Goal: Task Accomplishment & Management: Manage account settings

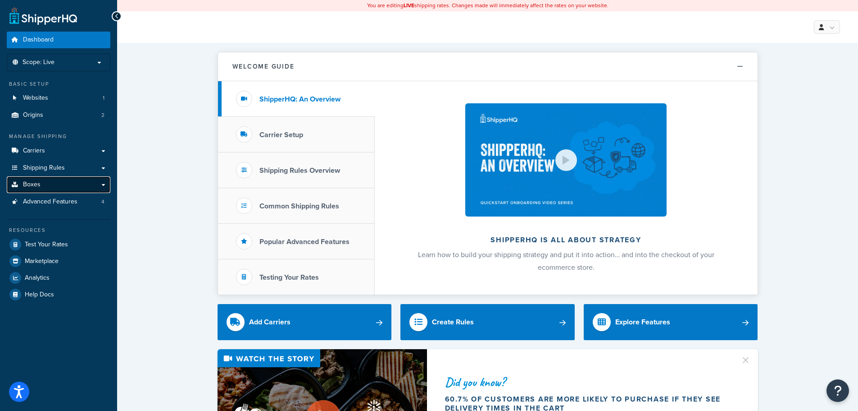
click at [103, 183] on link "Boxes" at bounding box center [59, 184] width 104 height 17
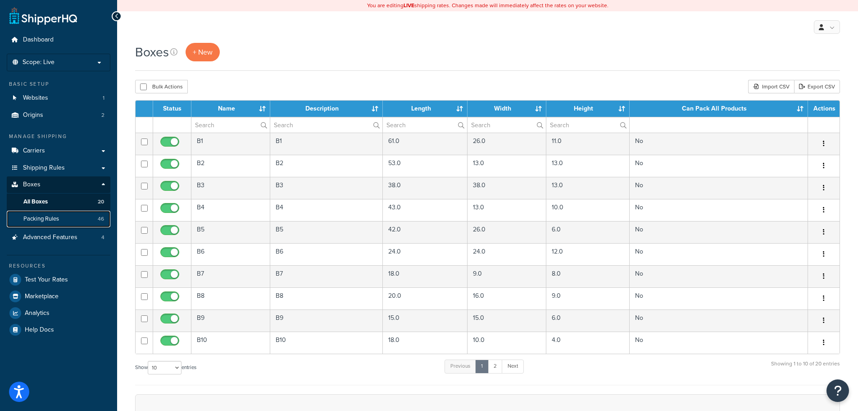
click at [55, 216] on span "Packing Rules" at bounding box center [41, 219] width 36 height 8
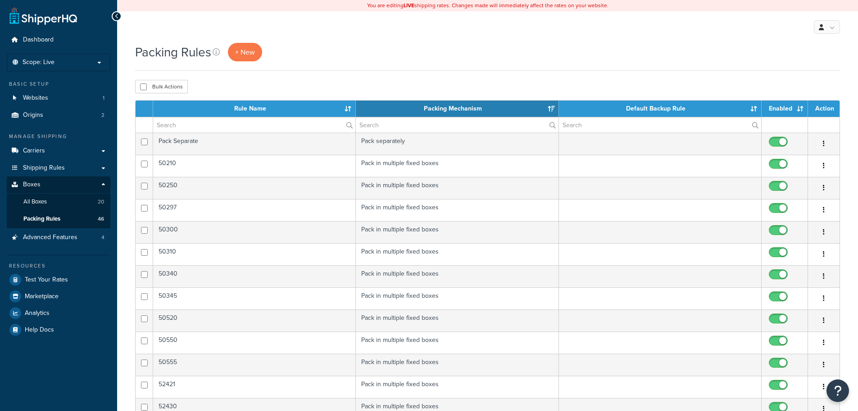
select select "15"
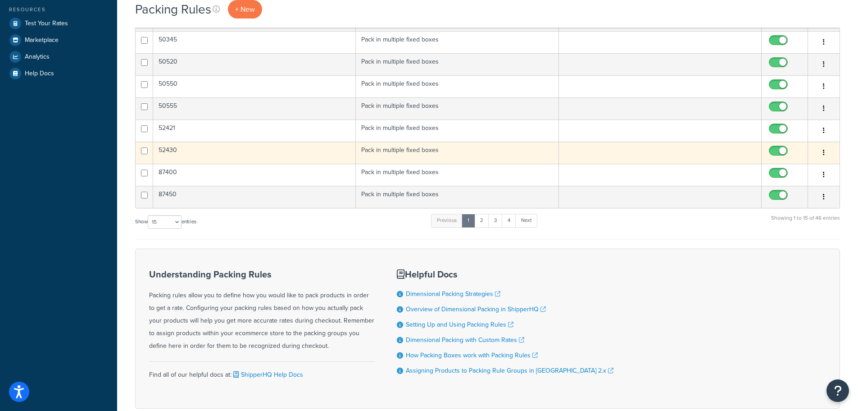
scroll to position [270, 0]
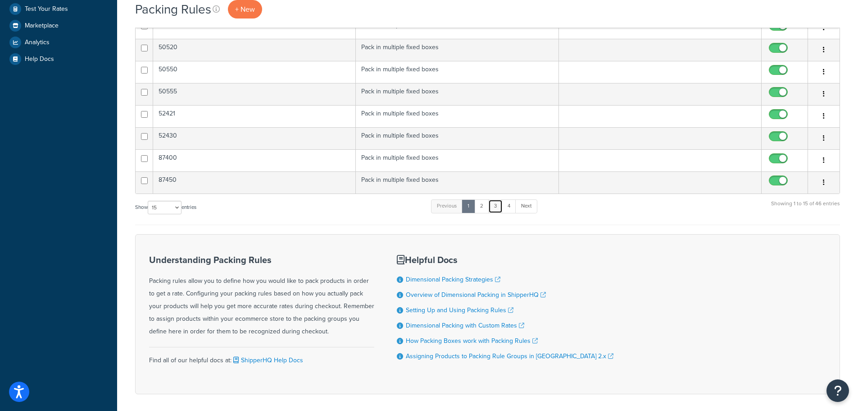
click at [499, 205] on link "3" at bounding box center [496, 206] width 14 height 14
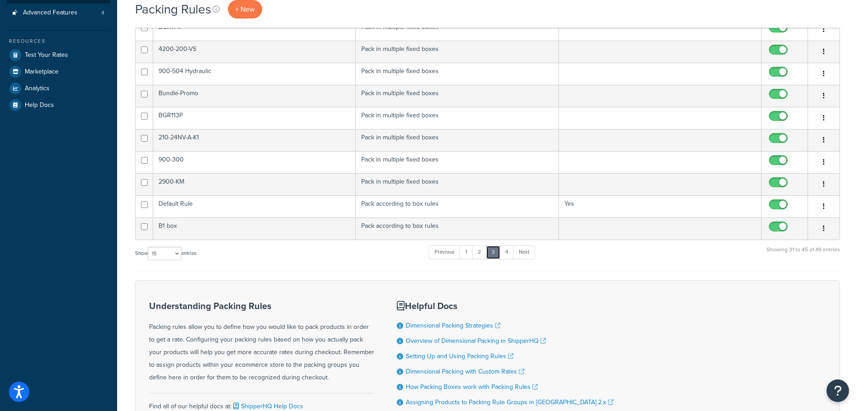
scroll to position [225, 0]
click at [479, 251] on link "2" at bounding box center [479, 251] width 15 height 14
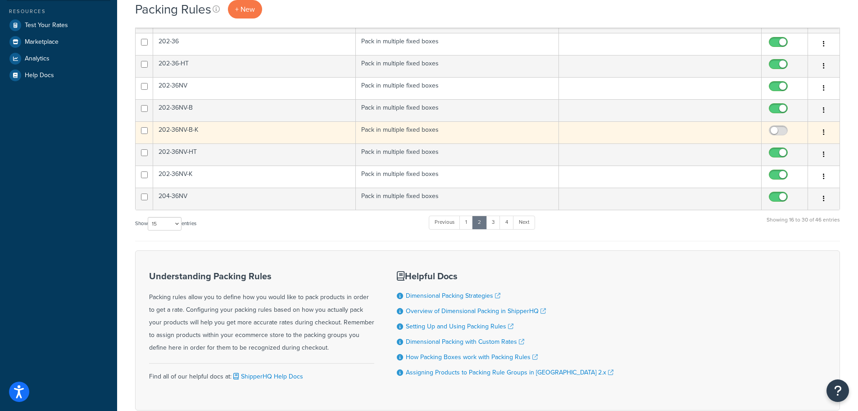
scroll to position [270, 0]
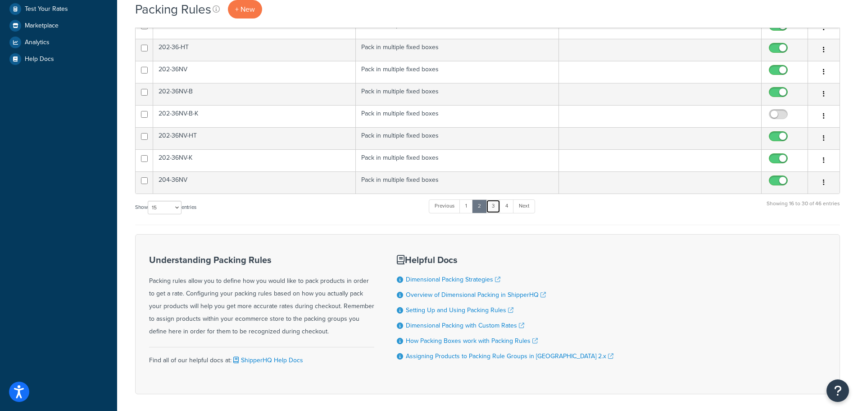
click at [493, 205] on link "3" at bounding box center [493, 206] width 14 height 14
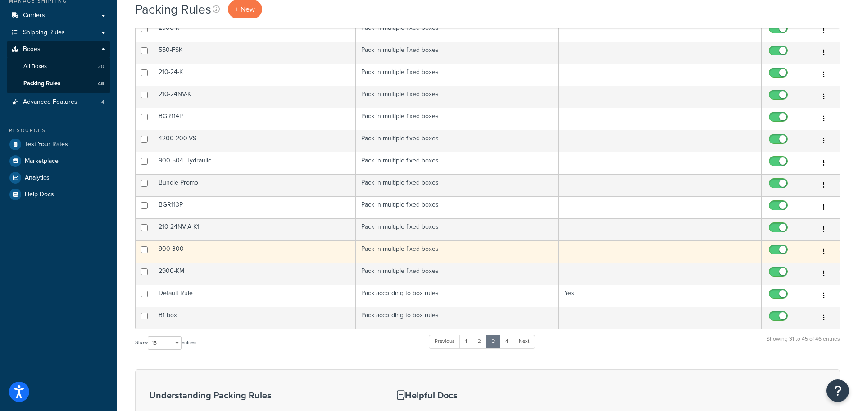
scroll to position [90, 0]
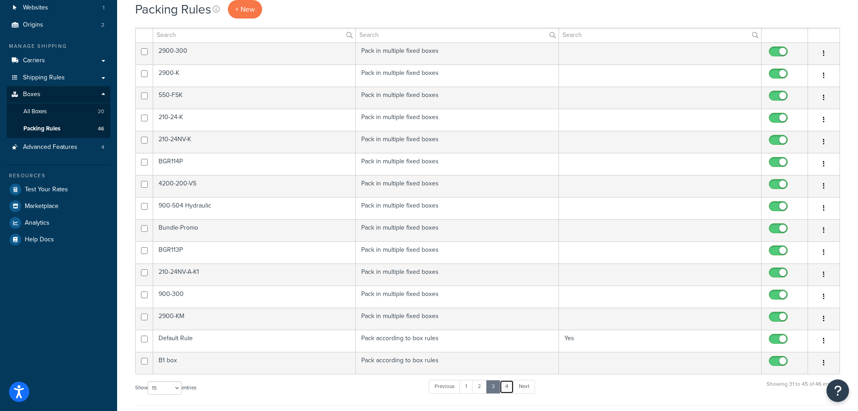
click at [509, 384] on link "4" at bounding box center [507, 386] width 14 height 14
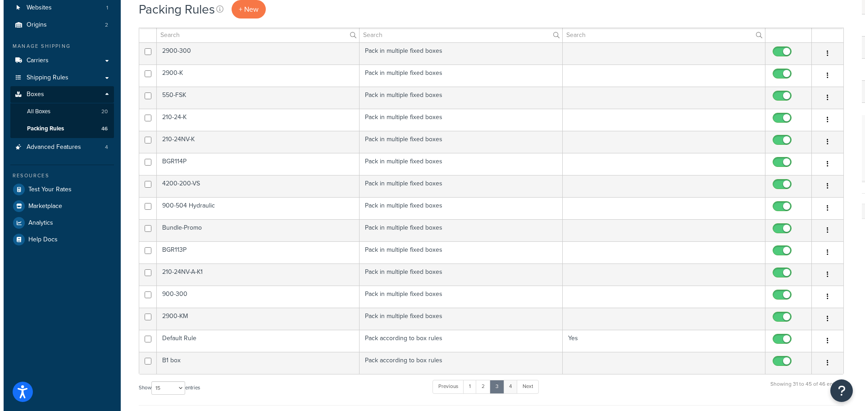
scroll to position [0, 0]
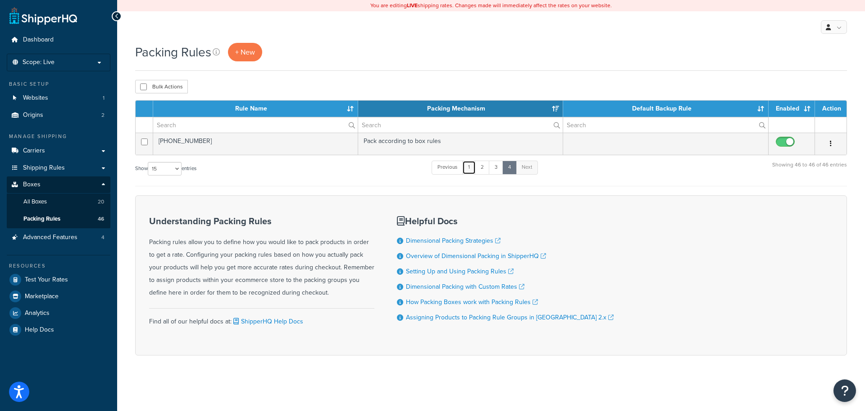
click at [473, 168] on link "1" at bounding box center [469, 167] width 14 height 14
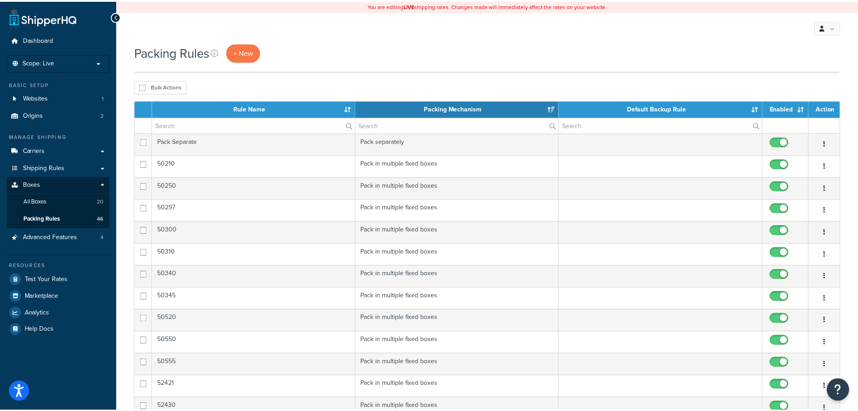
scroll to position [271, 0]
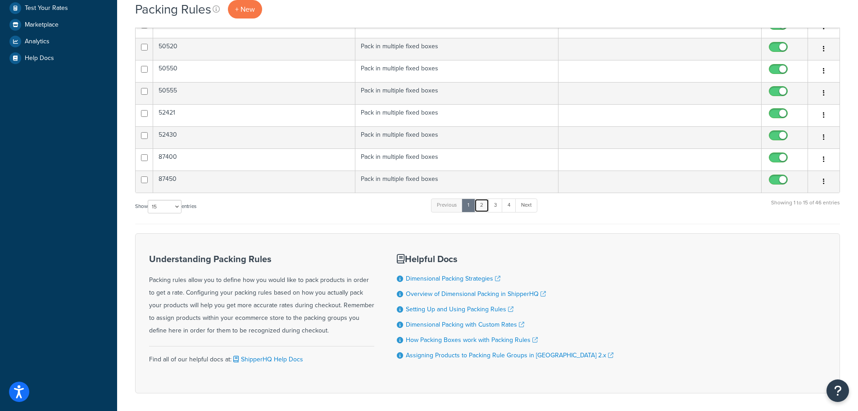
click at [483, 205] on link "2" at bounding box center [482, 205] width 15 height 14
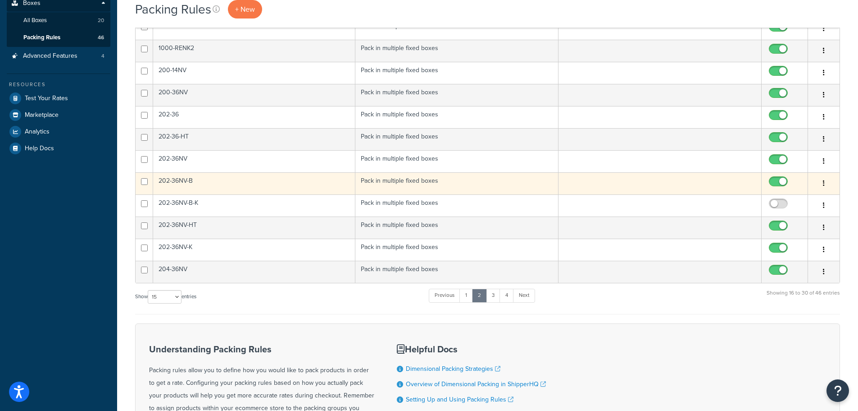
scroll to position [226, 0]
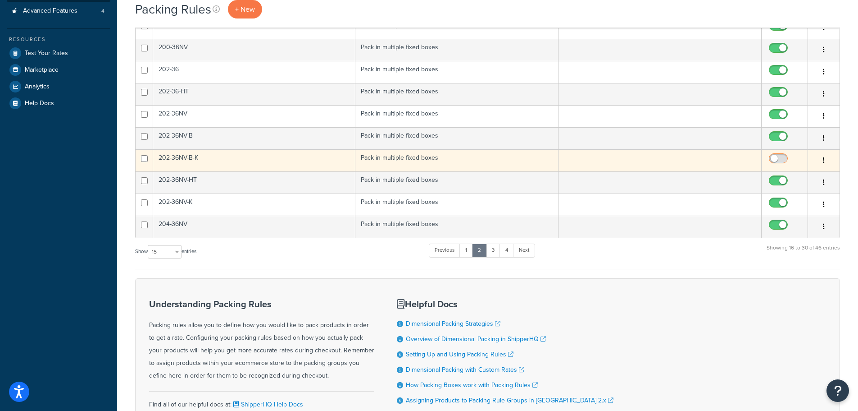
click at [780, 157] on input "checkbox" at bounding box center [779, 160] width 25 height 11
checkbox input "true"
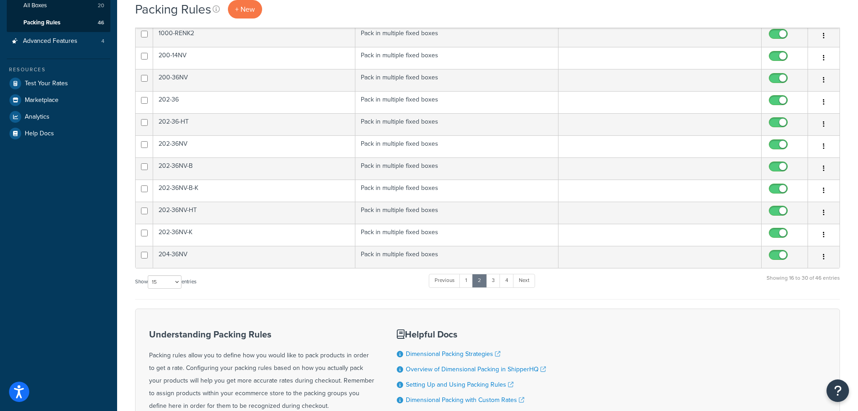
scroll to position [180, 0]
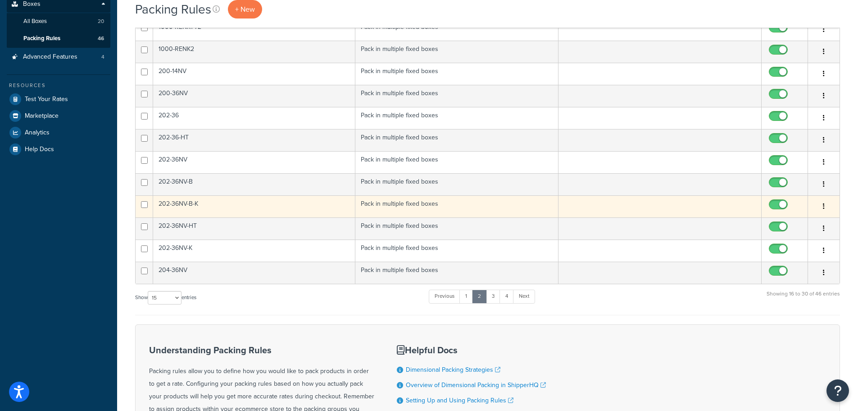
click at [825, 203] on icon "button" at bounding box center [824, 206] width 2 height 6
click at [785, 239] on link "Duplicate" at bounding box center [787, 242] width 71 height 18
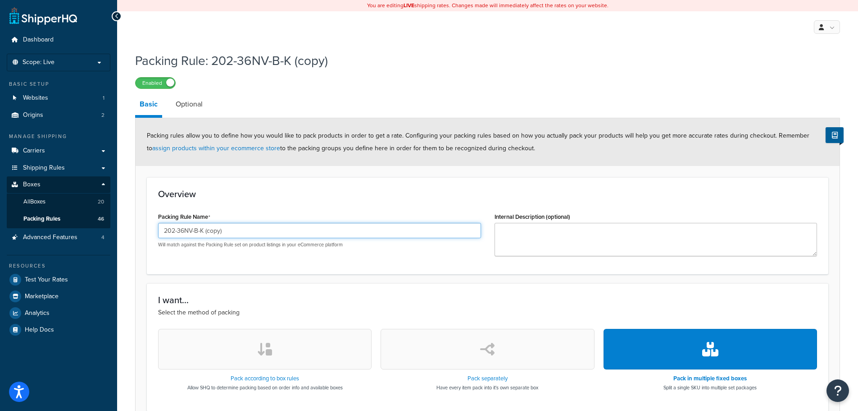
drag, startPoint x: 231, startPoint y: 232, endPoint x: 208, endPoint y: 228, distance: 23.2
click at [208, 228] on input "202-36NV-B-K (copy)" at bounding box center [319, 230] width 323 height 15
drag, startPoint x: 207, startPoint y: 229, endPoint x: 196, endPoint y: 229, distance: 10.8
click at [196, 229] on input "202-36NV-B-K" at bounding box center [319, 230] width 323 height 15
click at [201, 229] on input "202-36NV-A-1" at bounding box center [319, 230] width 323 height 15
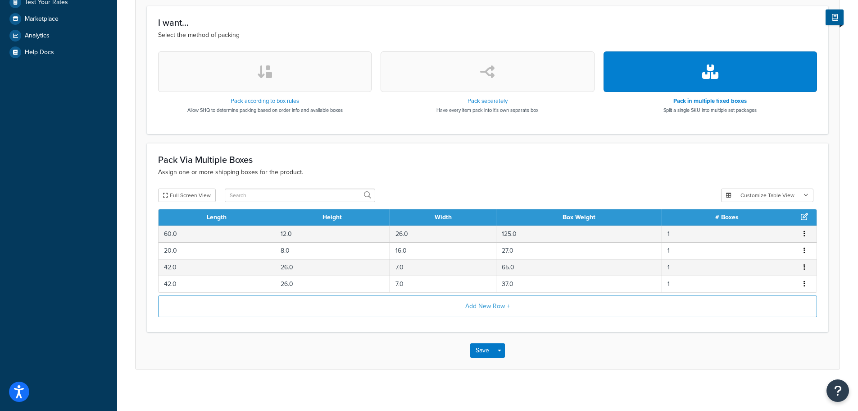
scroll to position [281, 0]
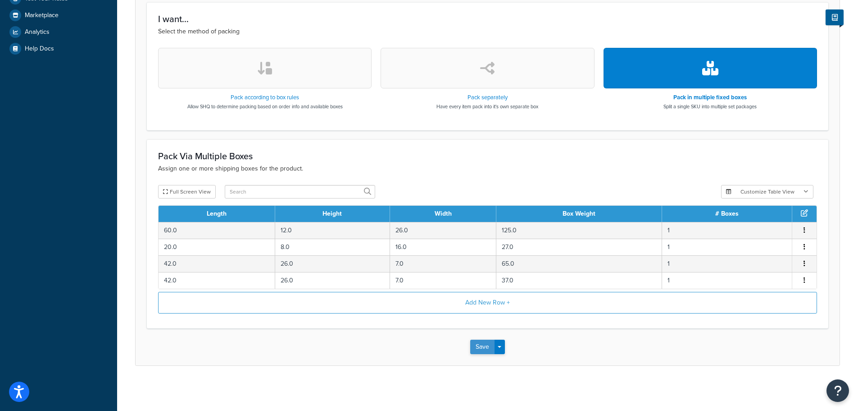
type input "202-36NV-A-K1"
click at [481, 347] on button "Save" at bounding box center [482, 346] width 24 height 14
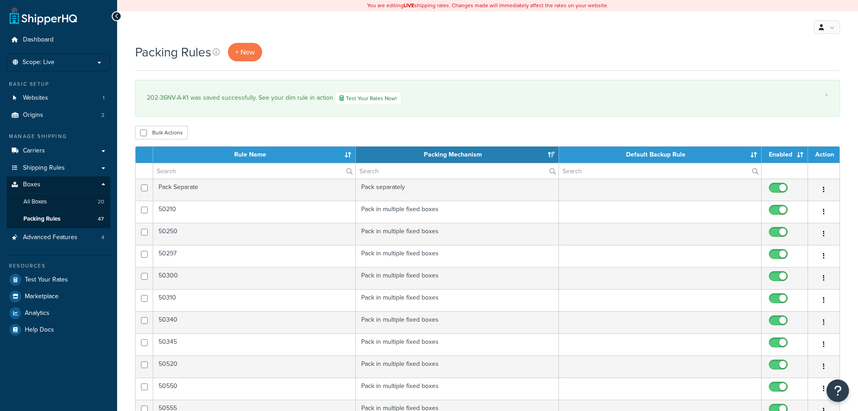
select select "15"
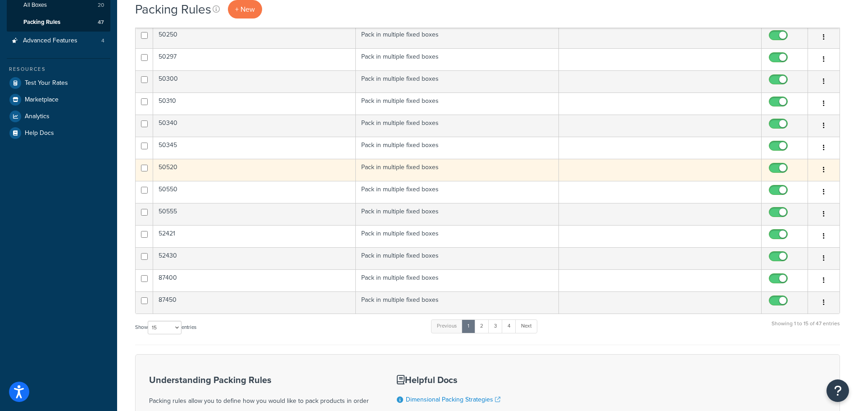
scroll to position [180, 0]
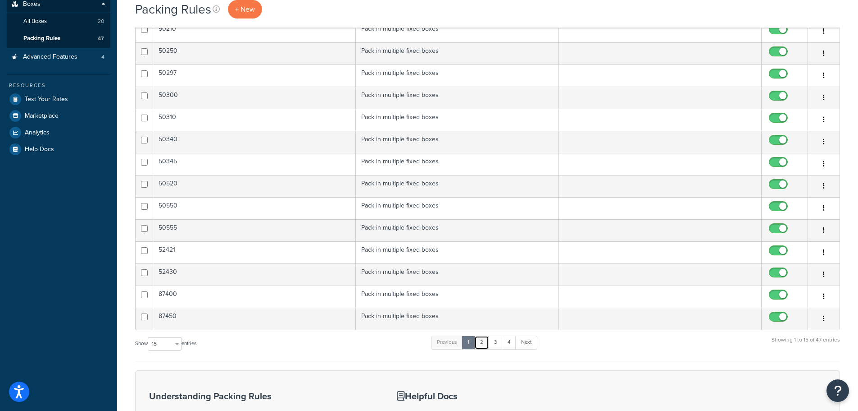
click at [483, 341] on link "2" at bounding box center [482, 342] width 15 height 14
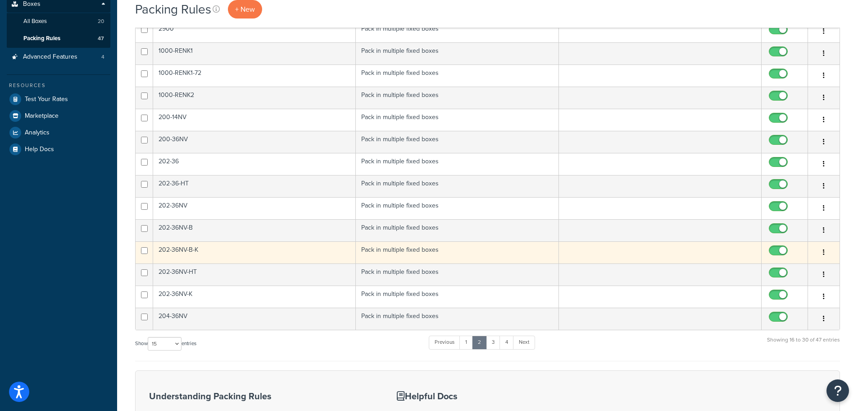
click at [774, 250] on input "checkbox" at bounding box center [779, 252] width 25 height 11
checkbox input "false"
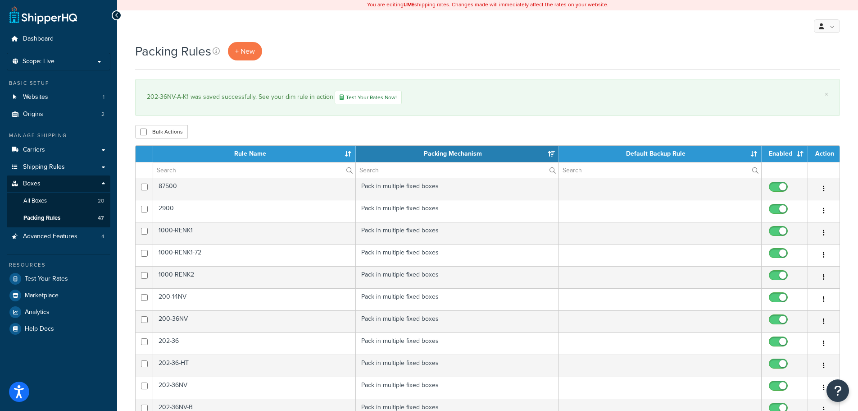
scroll to position [0, 0]
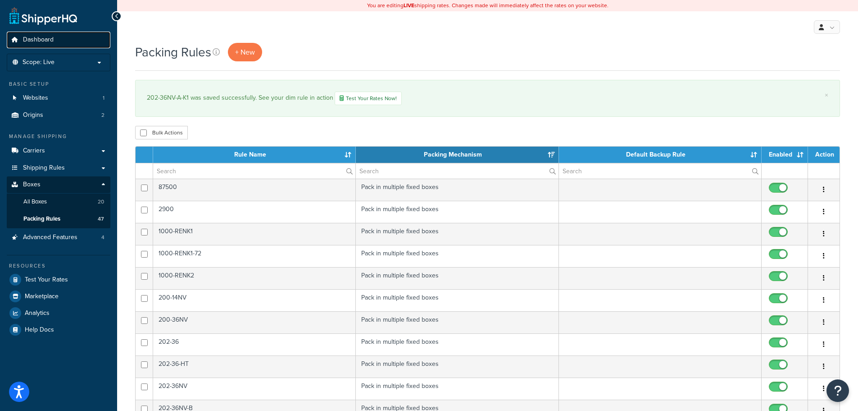
click at [41, 33] on link "Dashboard" at bounding box center [59, 40] width 104 height 17
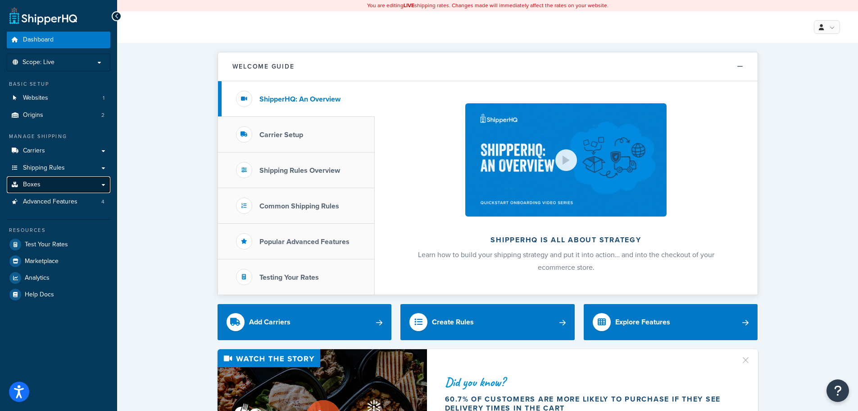
click at [103, 182] on link "Boxes" at bounding box center [59, 184] width 104 height 17
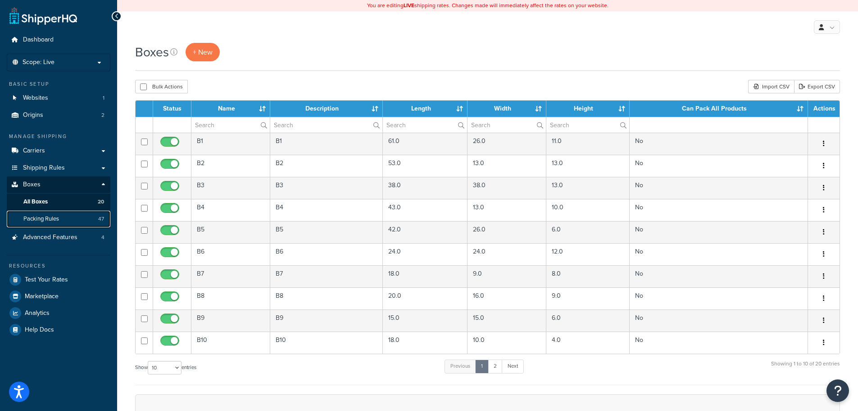
click at [84, 218] on link "Packing Rules 47" at bounding box center [59, 218] width 104 height 17
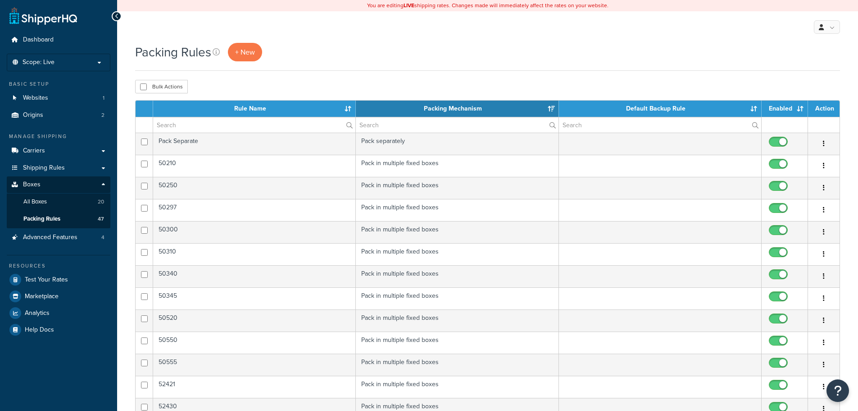
select select "15"
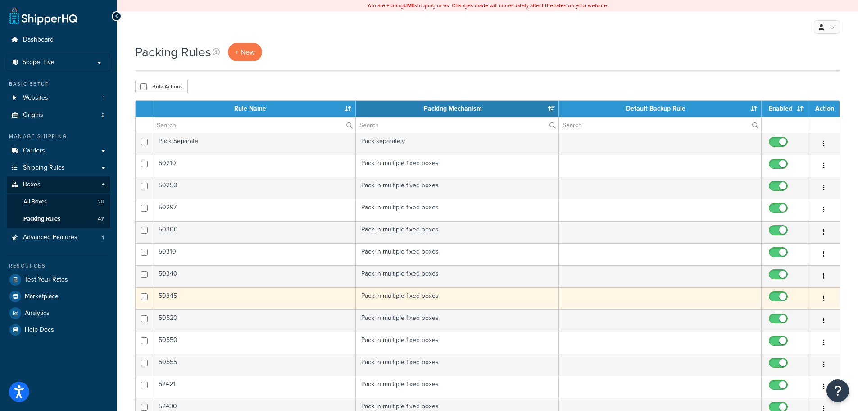
scroll to position [308, 0]
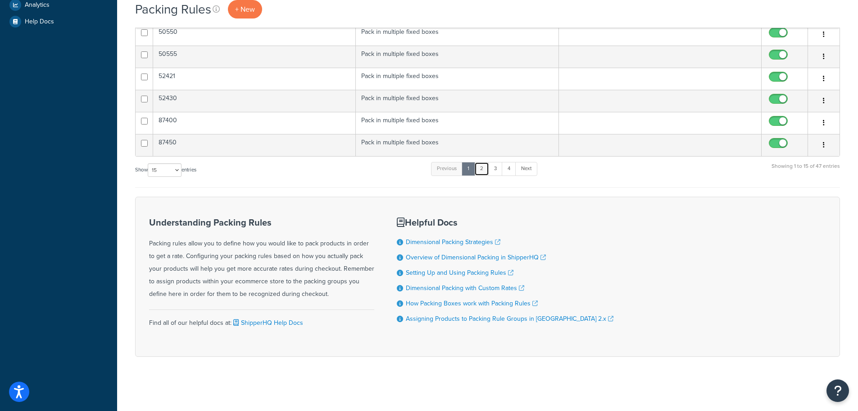
click at [485, 172] on link "2" at bounding box center [482, 169] width 15 height 14
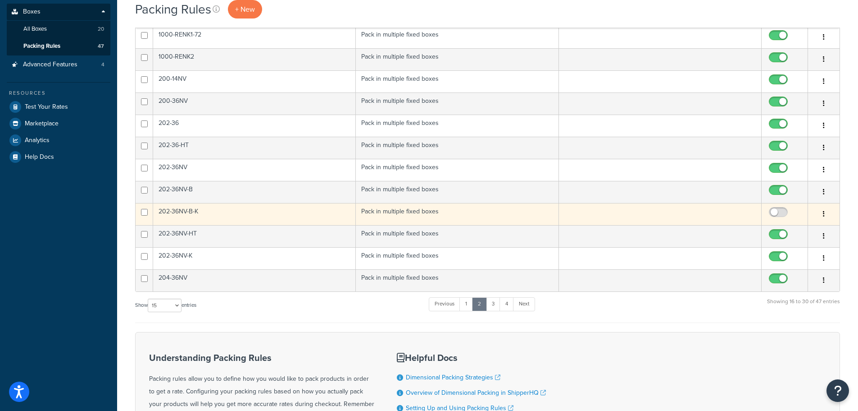
scroll to position [218, 0]
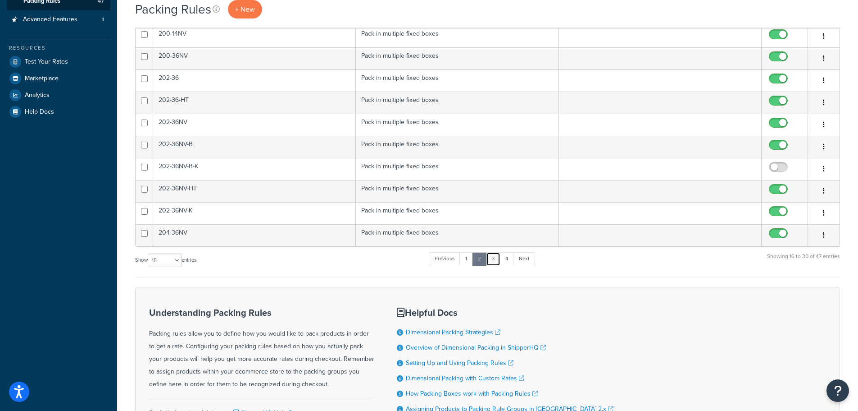
click at [493, 257] on link "3" at bounding box center [493, 259] width 14 height 14
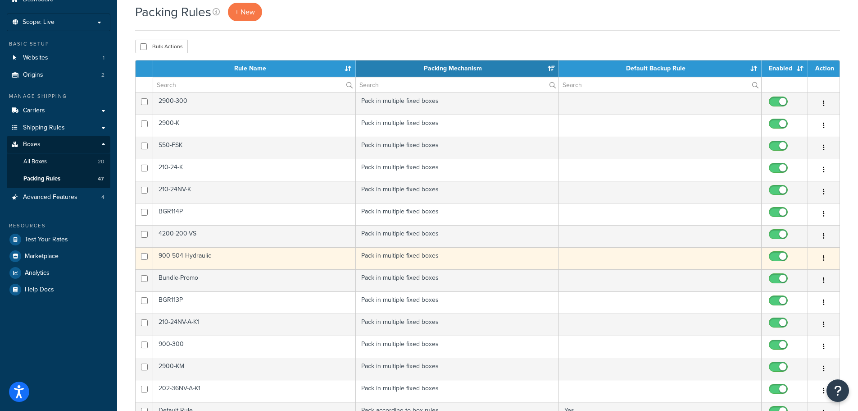
scroll to position [0, 0]
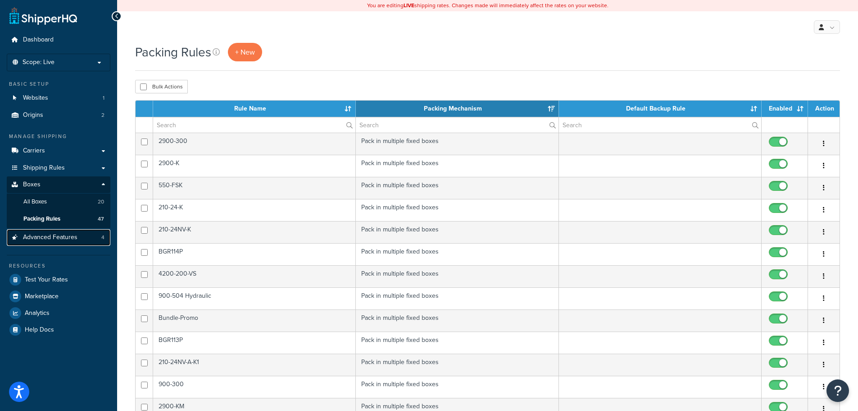
click at [58, 231] on link "Advanced Features 4" at bounding box center [59, 237] width 104 height 17
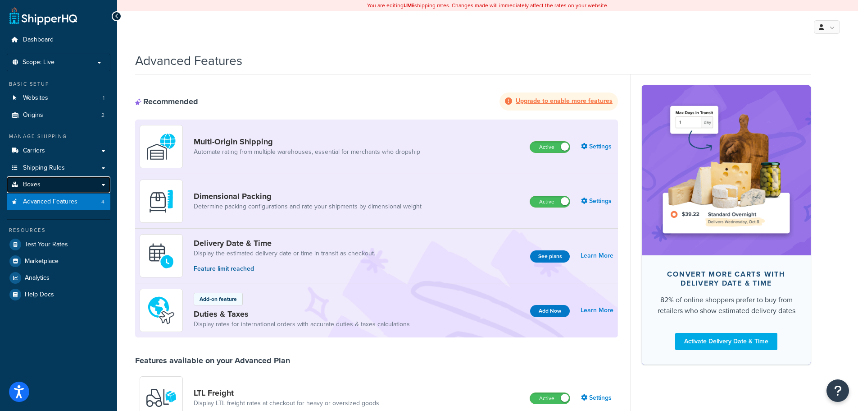
click at [104, 183] on link "Boxes" at bounding box center [59, 184] width 104 height 17
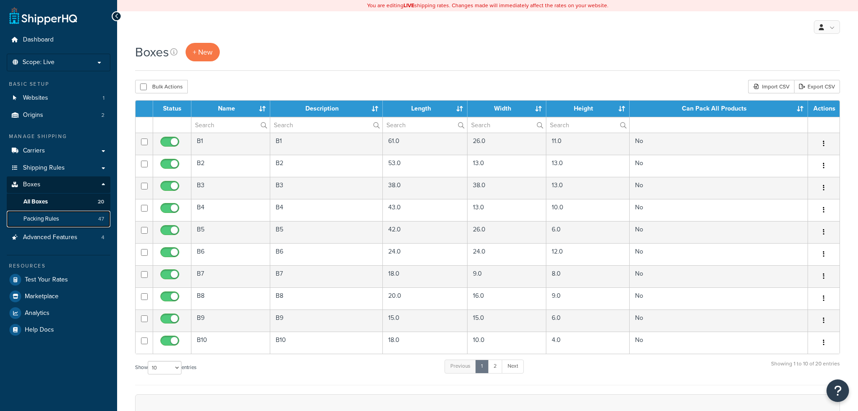
click at [86, 216] on link "Packing Rules 47" at bounding box center [59, 218] width 104 height 17
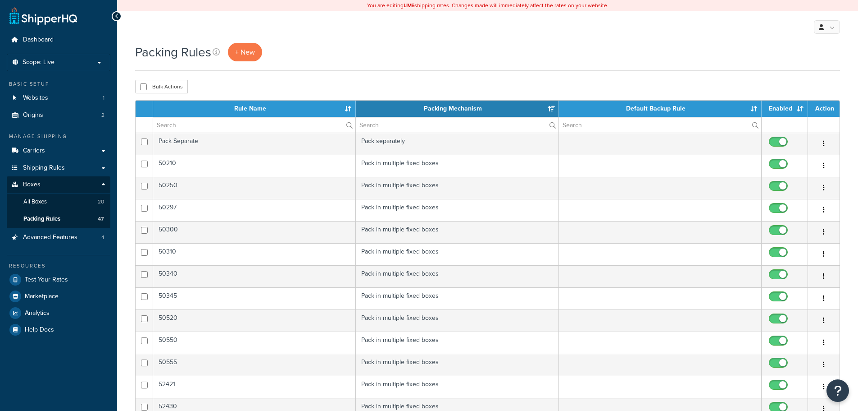
select select "15"
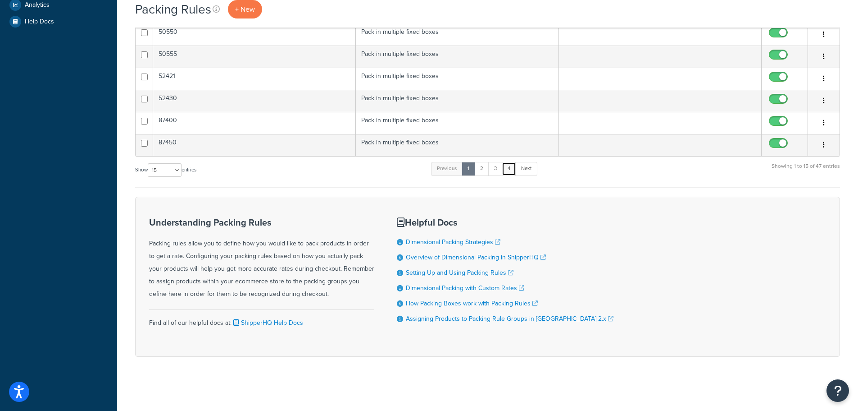
click at [510, 172] on link "4" at bounding box center [509, 169] width 14 height 14
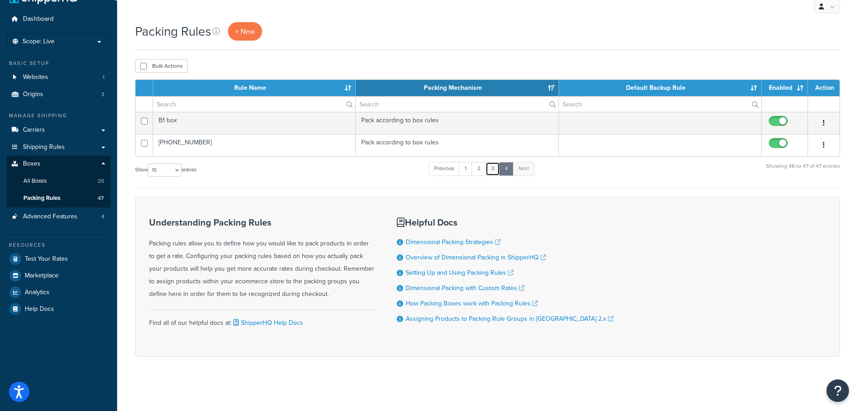
click at [499, 169] on link "3" at bounding box center [493, 169] width 14 height 14
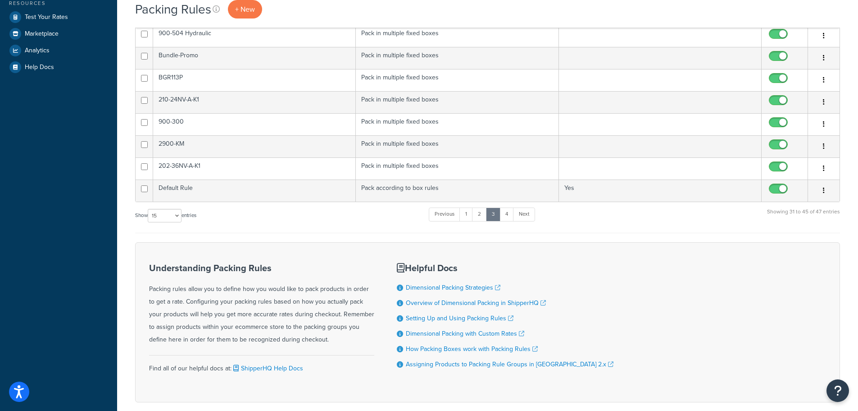
scroll to position [308, 0]
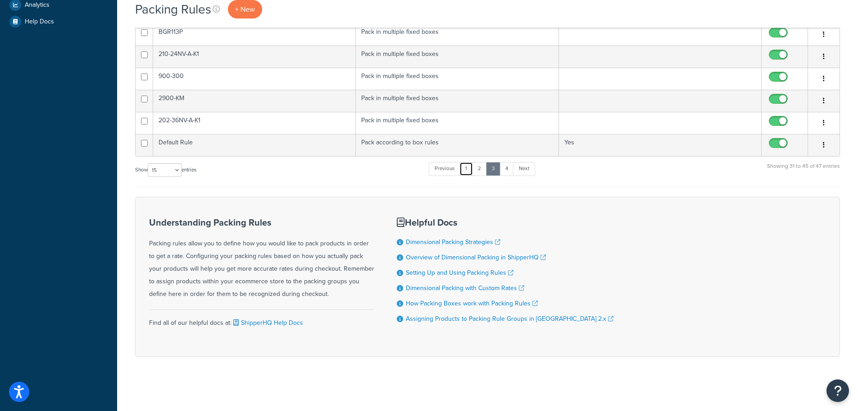
click at [472, 166] on link "1" at bounding box center [467, 169] width 14 height 14
click at [487, 168] on link "2" at bounding box center [482, 169] width 15 height 14
click at [497, 166] on link "3" at bounding box center [493, 169] width 14 height 14
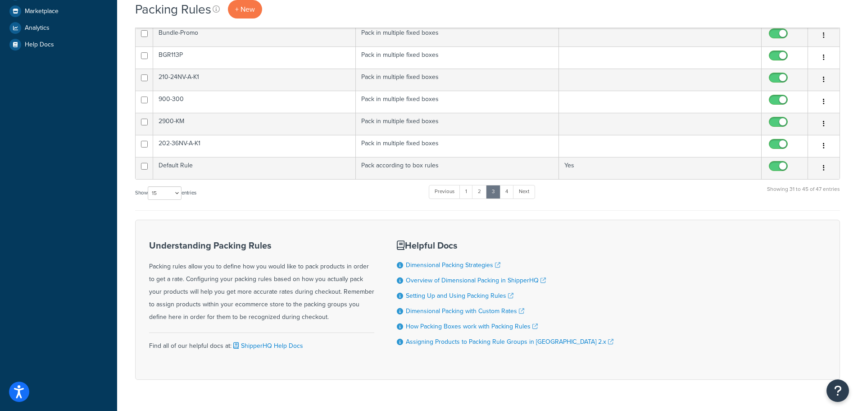
scroll to position [263, 0]
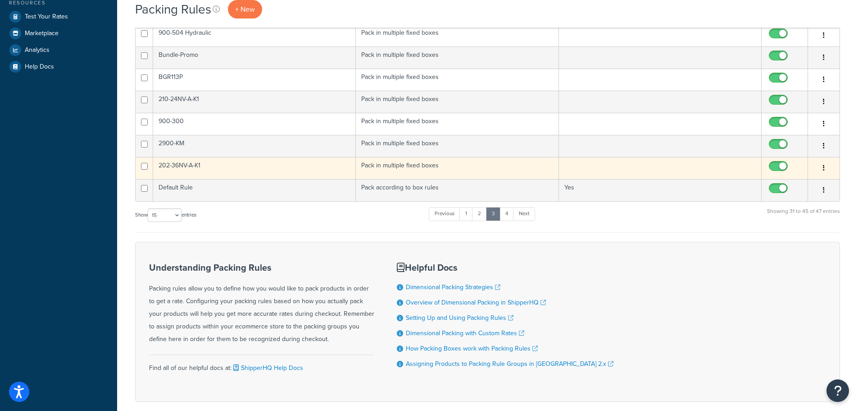
click at [822, 167] on button "button" at bounding box center [824, 168] width 13 height 14
click at [791, 182] on link "Edit" at bounding box center [787, 186] width 71 height 18
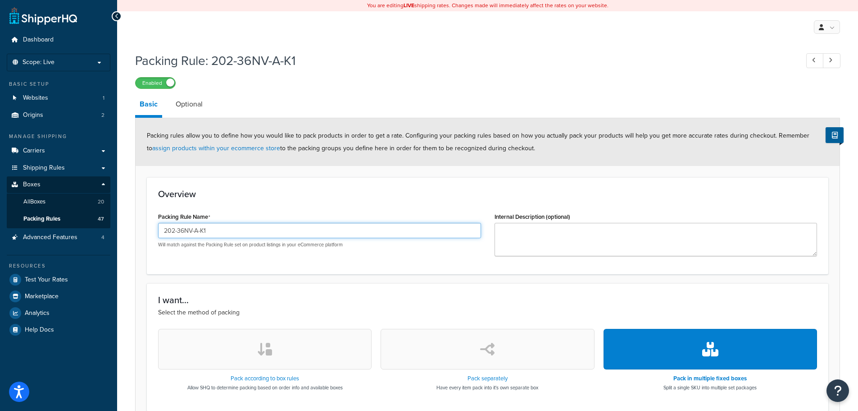
click at [177, 229] on input "202-36NV-A-K1" at bounding box center [319, 230] width 323 height 15
click at [175, 230] on input "202-36NV-A-K1" at bounding box center [319, 230] width 323 height 15
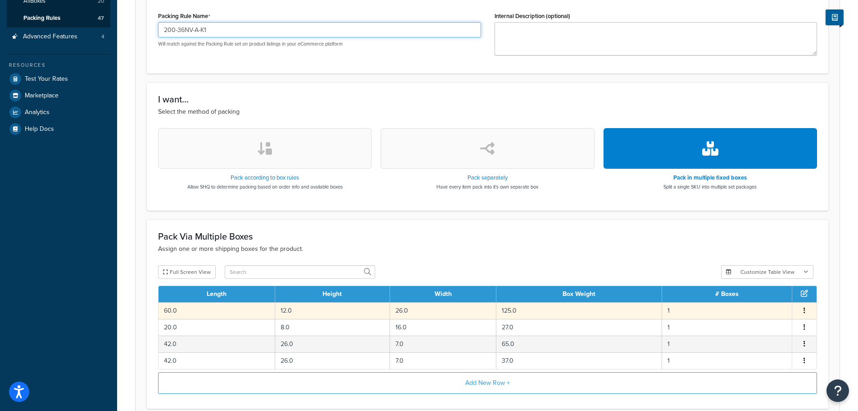
scroll to position [281, 0]
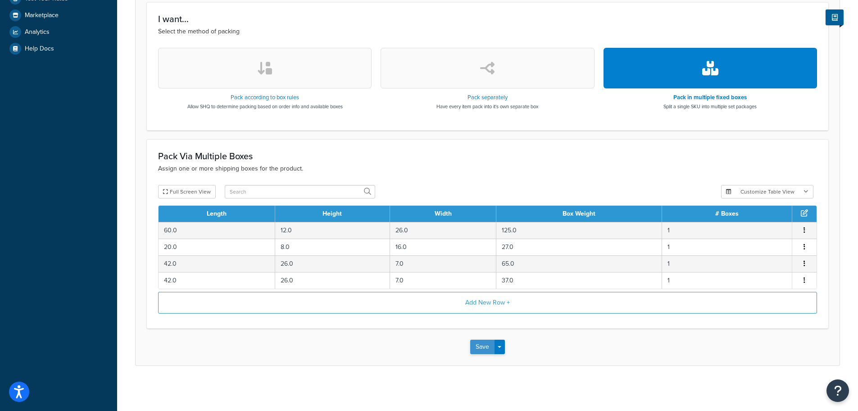
type input "200-36NV-A-K1"
click at [489, 346] on button "Save" at bounding box center [482, 346] width 24 height 14
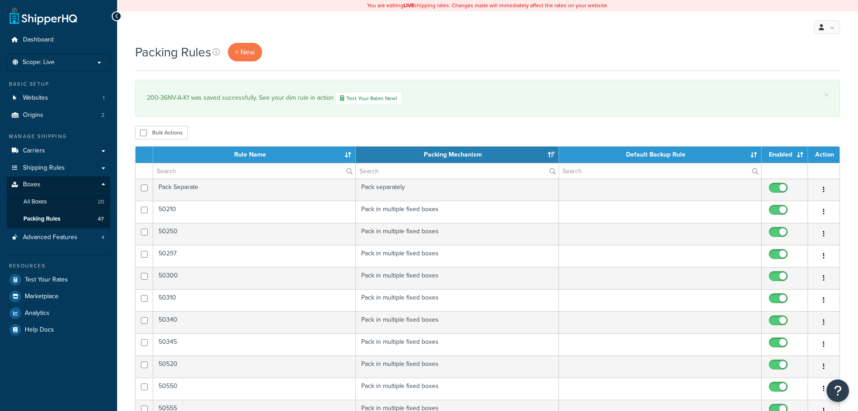
select select "15"
